Goal: Information Seeking & Learning: Learn about a topic

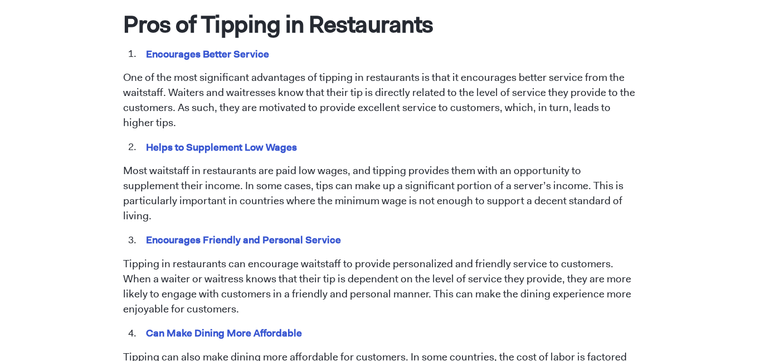
scroll to position [597, 0]
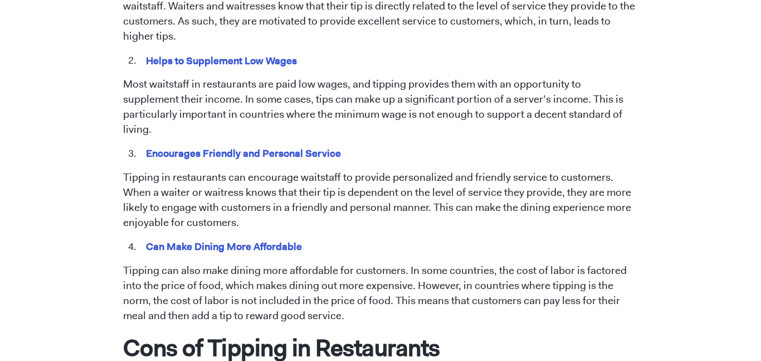
scroll to position [684, 0]
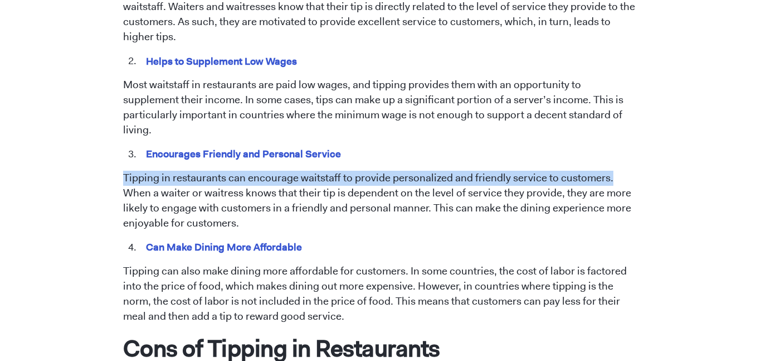
drag, startPoint x: 123, startPoint y: 159, endPoint x: 609, endPoint y: 159, distance: 485.9
click at [609, 171] on p "Tipping in restaurants can encourage waitstaff to provide personalized and frie…" at bounding box center [380, 201] width 515 height 60
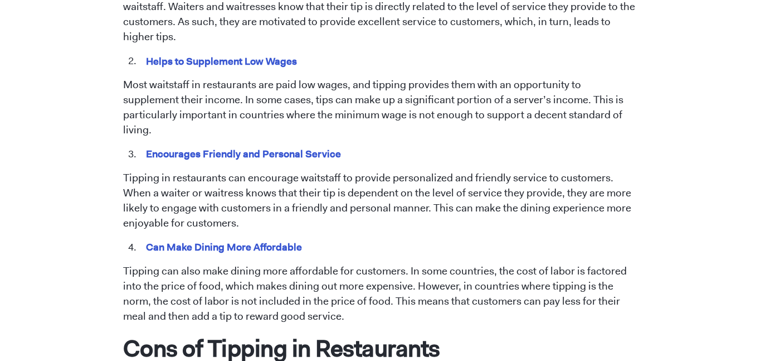
click at [580, 209] on p "Tipping in restaurants can encourage waitstaff to provide personalized and frie…" at bounding box center [380, 201] width 515 height 60
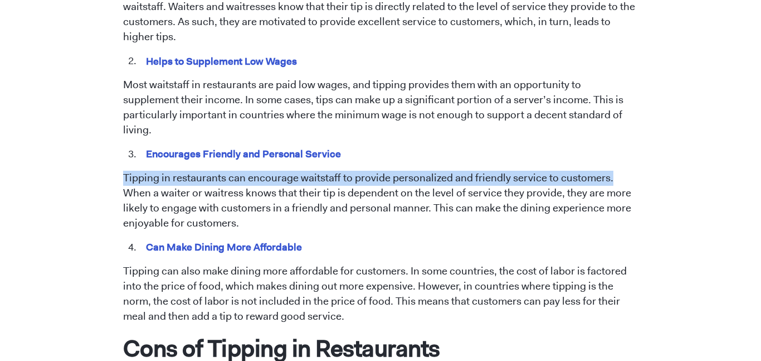
drag, startPoint x: 123, startPoint y: 162, endPoint x: 611, endPoint y: 157, distance: 488.2
click at [611, 171] on p "Tipping in restaurants can encourage waitstaff to provide personalized and frie…" at bounding box center [380, 201] width 515 height 60
copy p "Tipping in restaurants can encourage waitstaff to provide personalized and frie…"
click at [388, 147] on li "Encourages Friendly and Personal Service" at bounding box center [389, 154] width 500 height 14
